Goal: Obtain resource: Download file/media

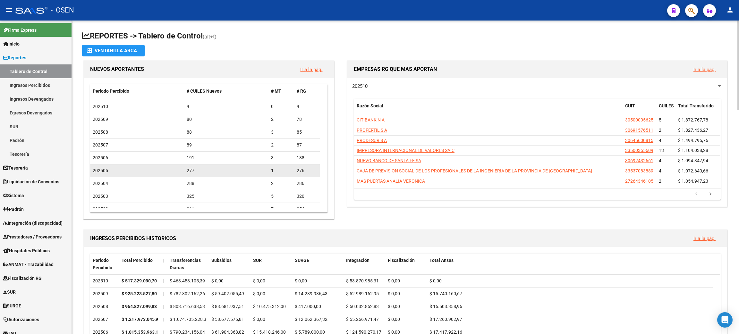
scroll to position [48, 0]
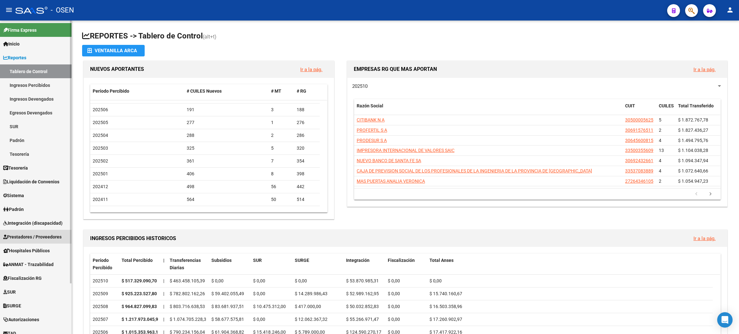
click at [37, 237] on span "Prestadores / Proveedores" at bounding box center [32, 236] width 58 height 7
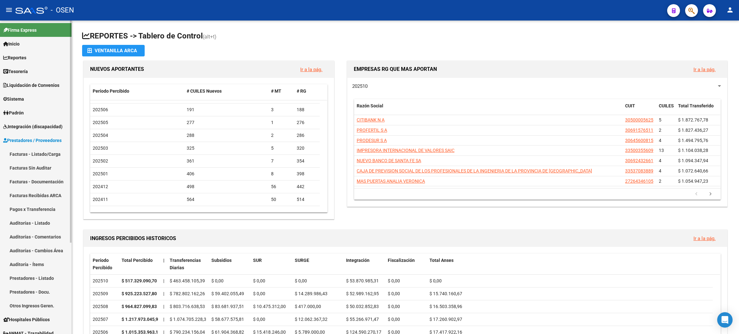
click at [35, 72] on link "Tesorería" at bounding box center [35, 71] width 71 height 14
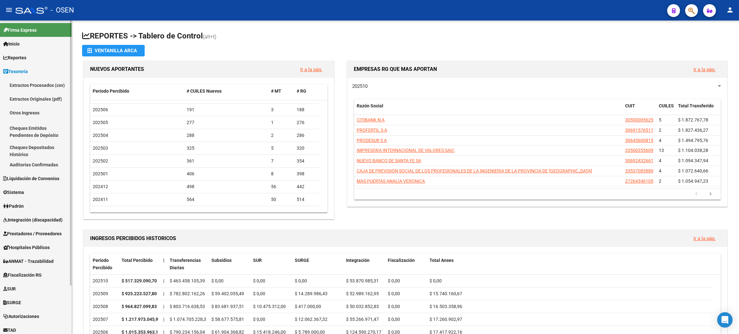
drag, startPoint x: 34, startPoint y: 64, endPoint x: 34, endPoint y: 58, distance: 6.1
click at [34, 63] on mat-nav-list "Firma Express Inicio Calendario SSS Instructivos Contacto OS Reportes Tablero d…" at bounding box center [35, 207] width 71 height 372
click at [34, 58] on link "Reportes" at bounding box center [35, 58] width 71 height 14
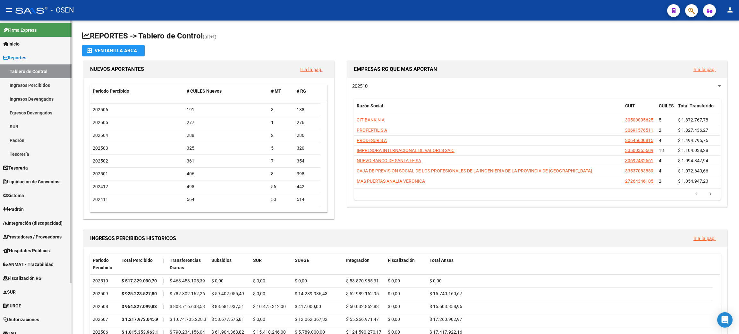
click at [36, 86] on link "Ingresos Percibidos" at bounding box center [35, 85] width 71 height 14
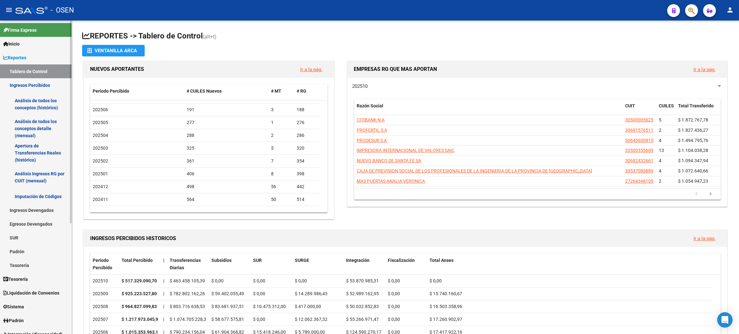
click at [22, 131] on link "Análisis de todos los conceptos detalle (mensual)" at bounding box center [35, 128] width 71 height 24
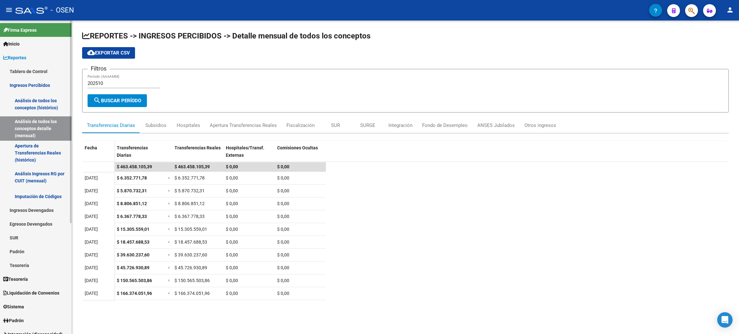
click at [25, 282] on link "Tesorería" at bounding box center [35, 279] width 71 height 14
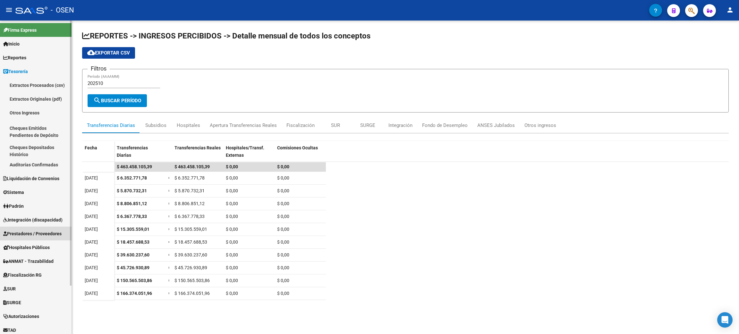
click at [20, 230] on span "Prestadores / Proveedores" at bounding box center [32, 233] width 58 height 7
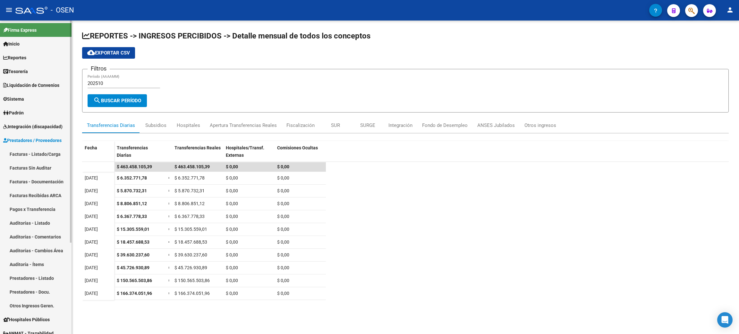
click at [22, 156] on link "Facturas - Listado/Carga" at bounding box center [35, 154] width 71 height 14
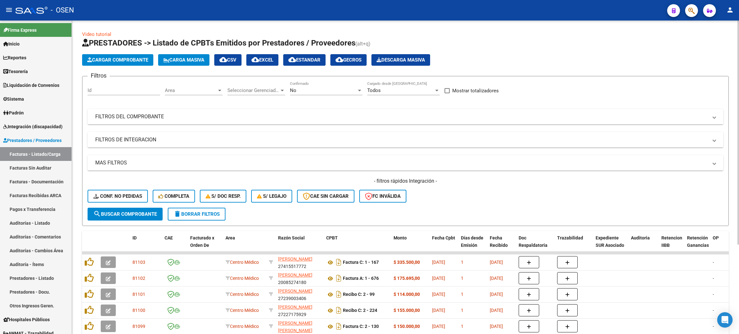
click at [145, 116] on mat-panel-title "FILTROS DEL COMPROBANTE" at bounding box center [401, 116] width 612 height 7
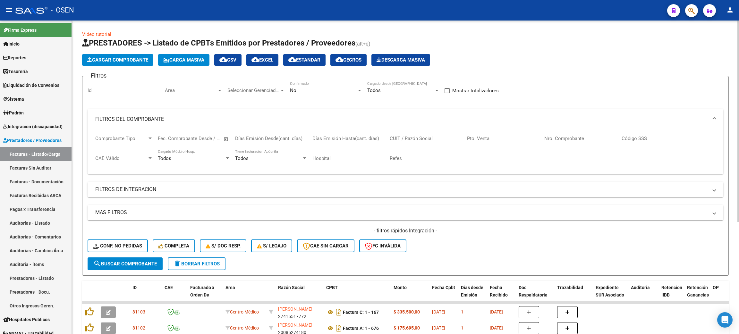
click at [418, 140] on input "CUIT / Razón Social" at bounding box center [426, 139] width 72 height 6
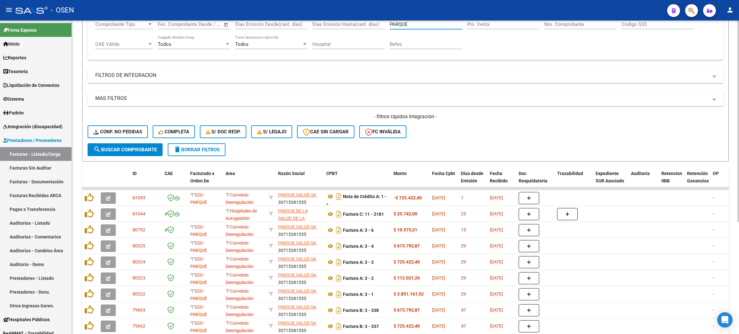
scroll to position [144, 0]
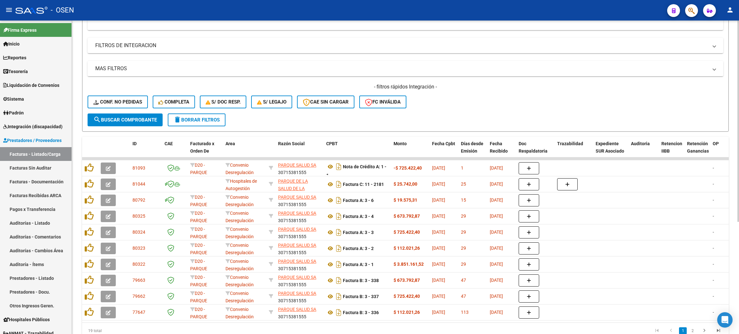
type input "PARQUE"
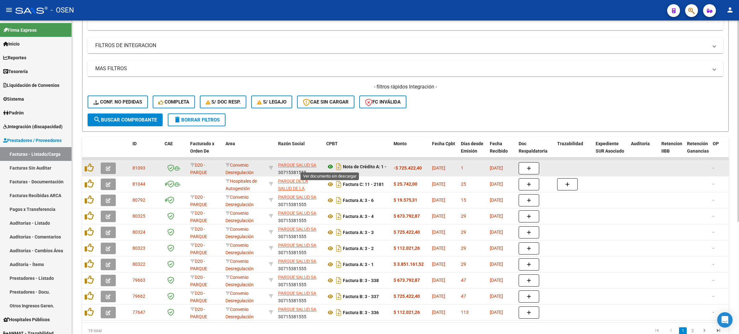
click at [328, 167] on icon at bounding box center [330, 167] width 8 height 8
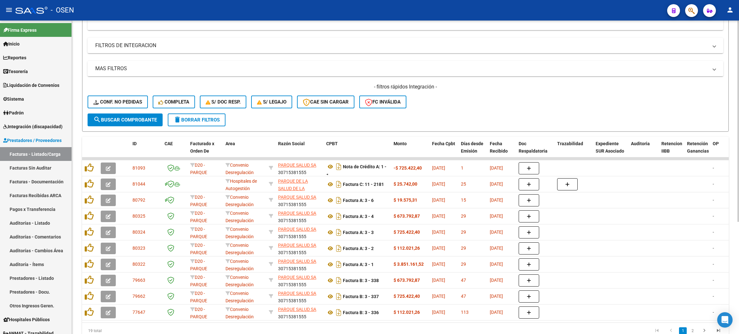
click at [529, 94] on div "- filtros rápidos Integración - Conf. no pedidas Completa S/ Doc Resp. S/ legaj…" at bounding box center [405, 98] width 635 height 30
click at [32, 57] on link "Reportes" at bounding box center [35, 58] width 71 height 14
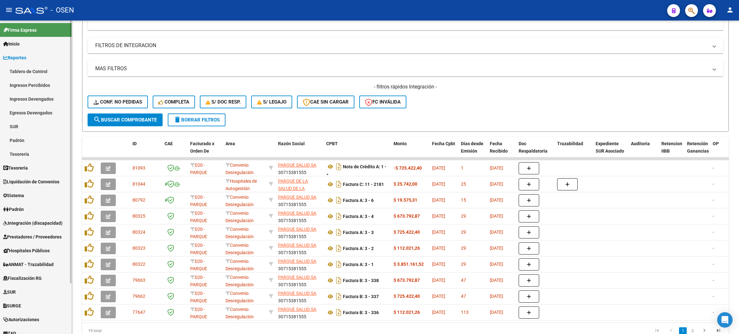
click at [32, 86] on link "Ingresos Percibidos" at bounding box center [35, 85] width 71 height 14
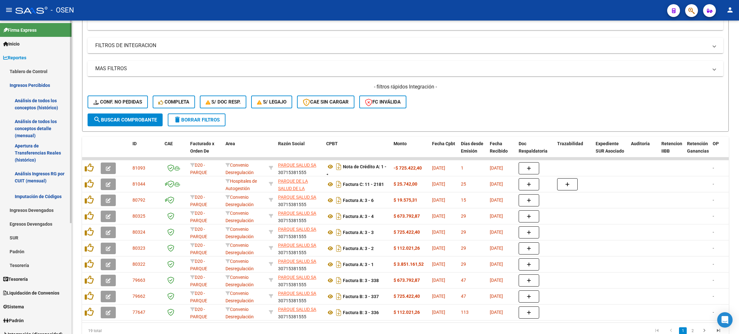
click at [20, 128] on link "Análisis de todos los conceptos detalle (mensual)" at bounding box center [35, 128] width 71 height 24
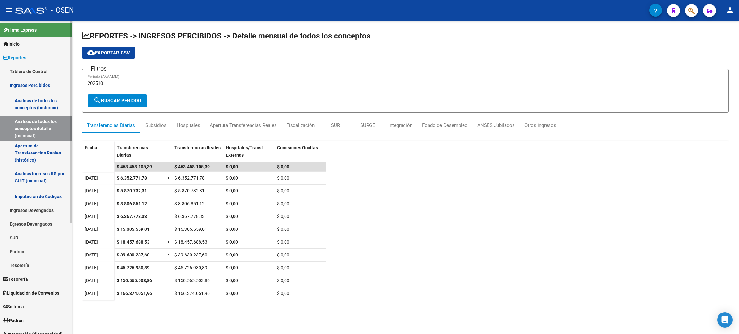
drag, startPoint x: 41, startPoint y: 290, endPoint x: 49, endPoint y: 289, distance: 8.1
click at [41, 290] on span "Liquidación de Convenios" at bounding box center [31, 293] width 56 height 7
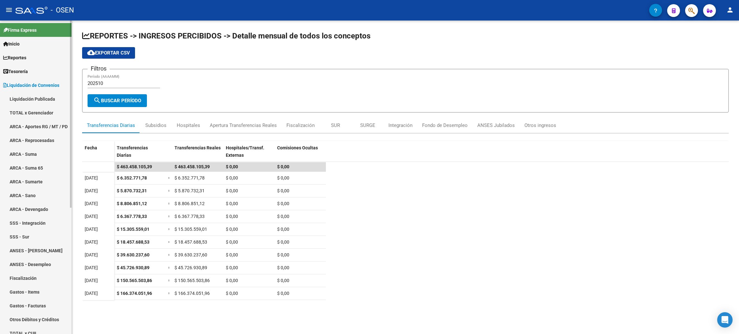
click at [28, 61] on link "Reportes" at bounding box center [35, 58] width 71 height 14
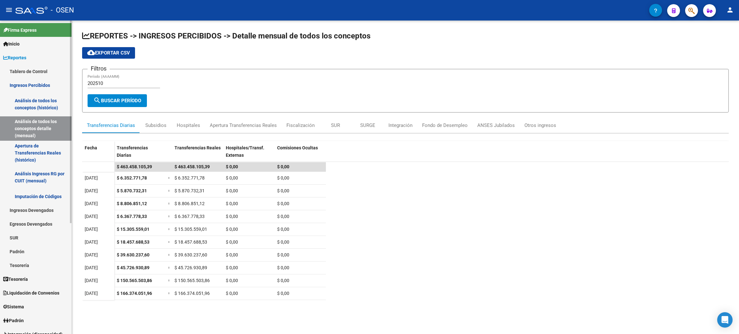
click at [29, 64] on link "Tablero de Control" at bounding box center [35, 71] width 71 height 14
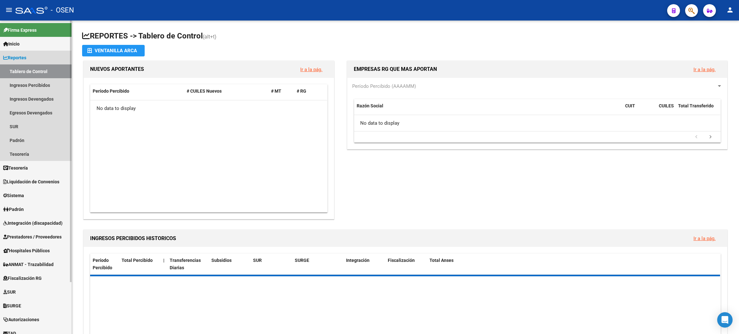
click at [36, 55] on link "Reportes" at bounding box center [35, 58] width 71 height 14
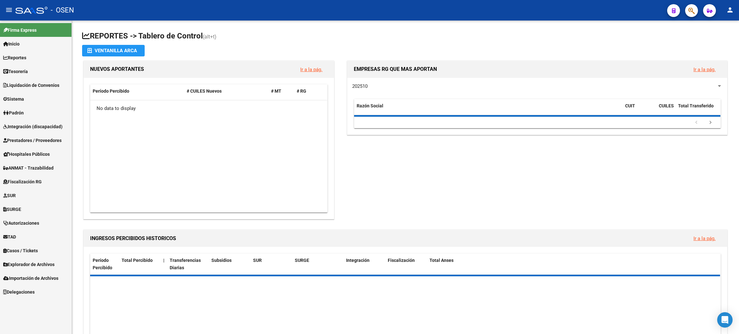
click at [36, 67] on link "Tesorería" at bounding box center [35, 71] width 71 height 14
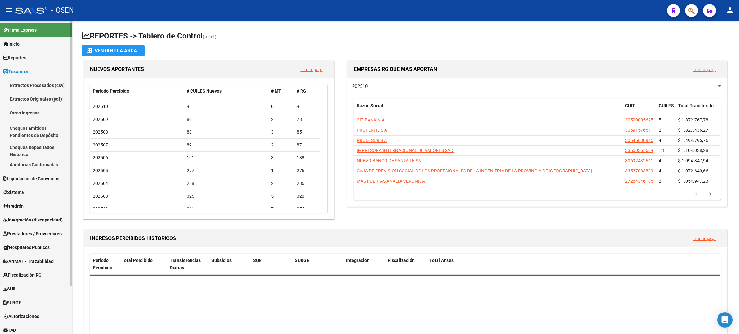
click at [32, 164] on link "Auditorías Confirmadas" at bounding box center [35, 165] width 71 height 14
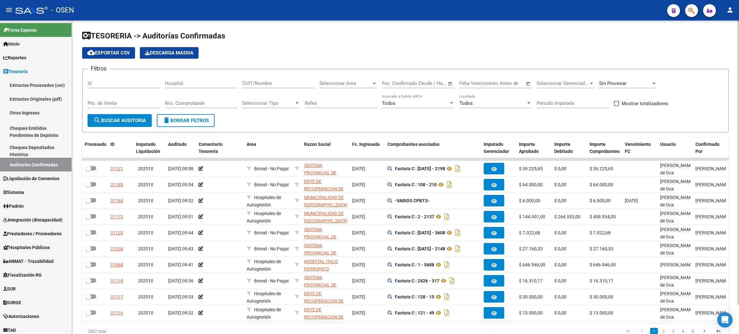
click at [206, 101] on input "Nro. Comprobante" at bounding box center [201, 103] width 72 height 6
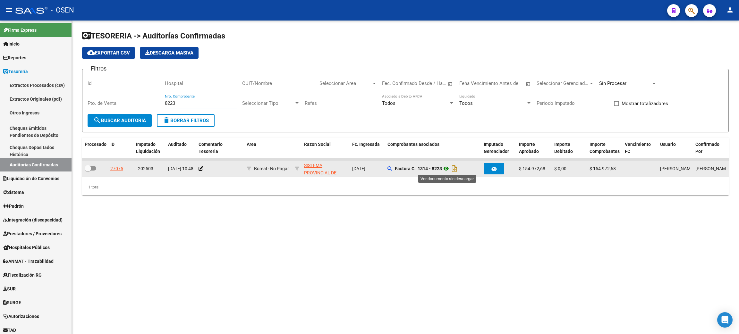
type input "8223"
click at [447, 169] on icon at bounding box center [446, 169] width 8 height 8
